Goal: Navigation & Orientation: Find specific page/section

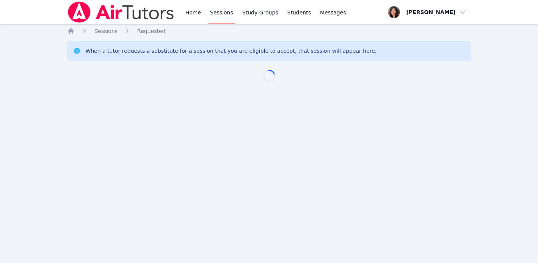
click at [347, 196] on div "Home Sessions Study Groups Students Messages Open user menu Grace Chu Open main…" at bounding box center [269, 131] width 538 height 263
click at [200, 15] on link "Home" at bounding box center [193, 12] width 19 height 24
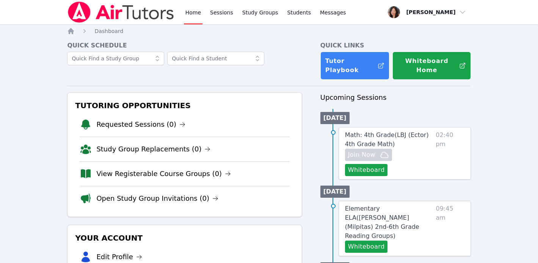
click at [160, 18] on img at bounding box center [120, 12] width 107 height 21
click at [471, 48] on h4 "Quick Links" at bounding box center [396, 45] width 151 height 9
